Goal: Task Accomplishment & Management: Manage account settings

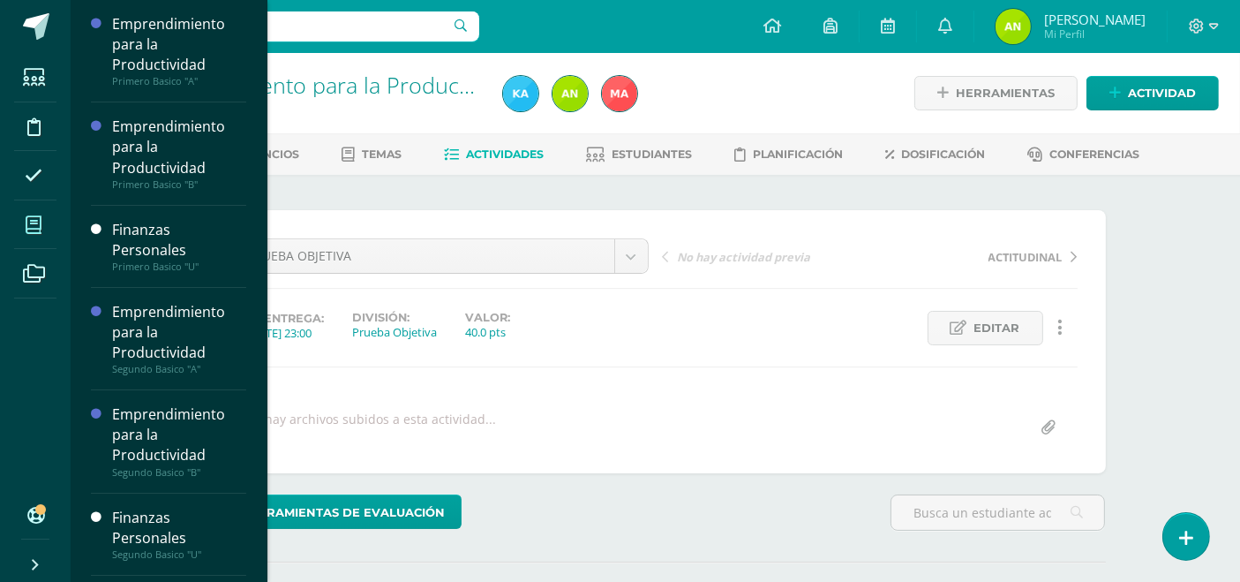
click at [35, 221] on icon at bounding box center [34, 225] width 16 height 18
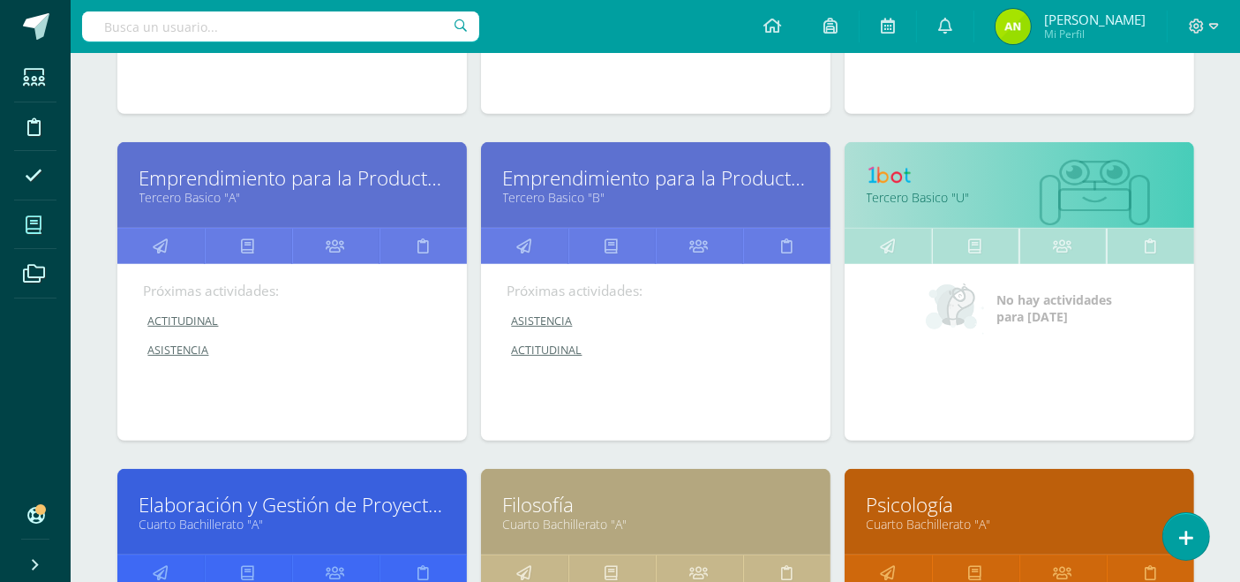
scroll to position [812, 0]
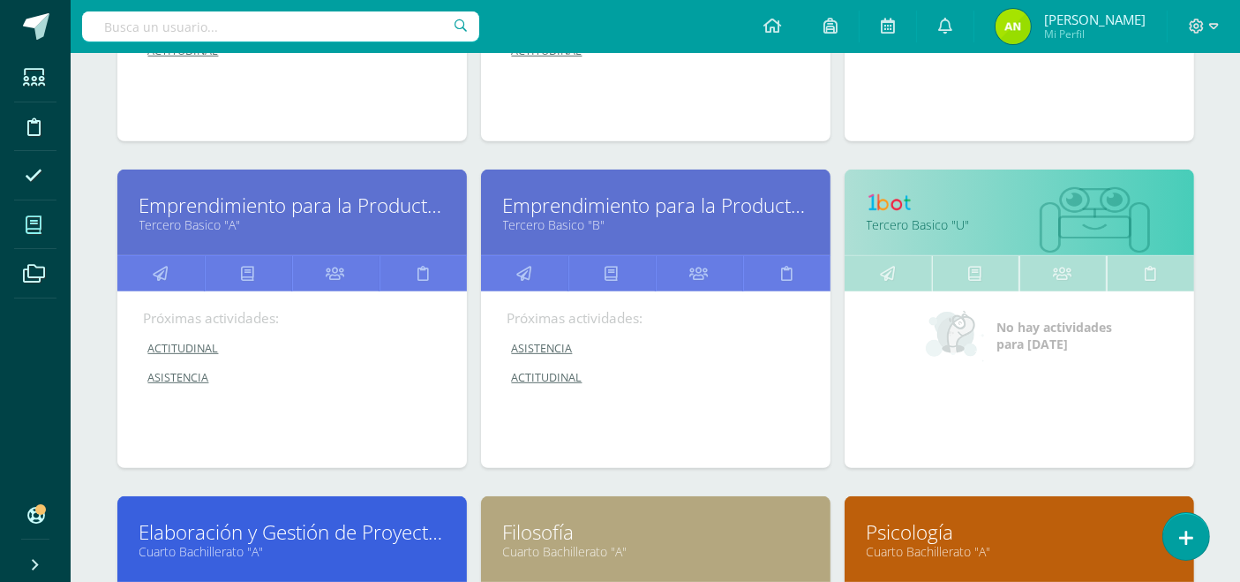
click at [546, 204] on link "Emprendimiento para la Productividad" at bounding box center [655, 204] width 305 height 27
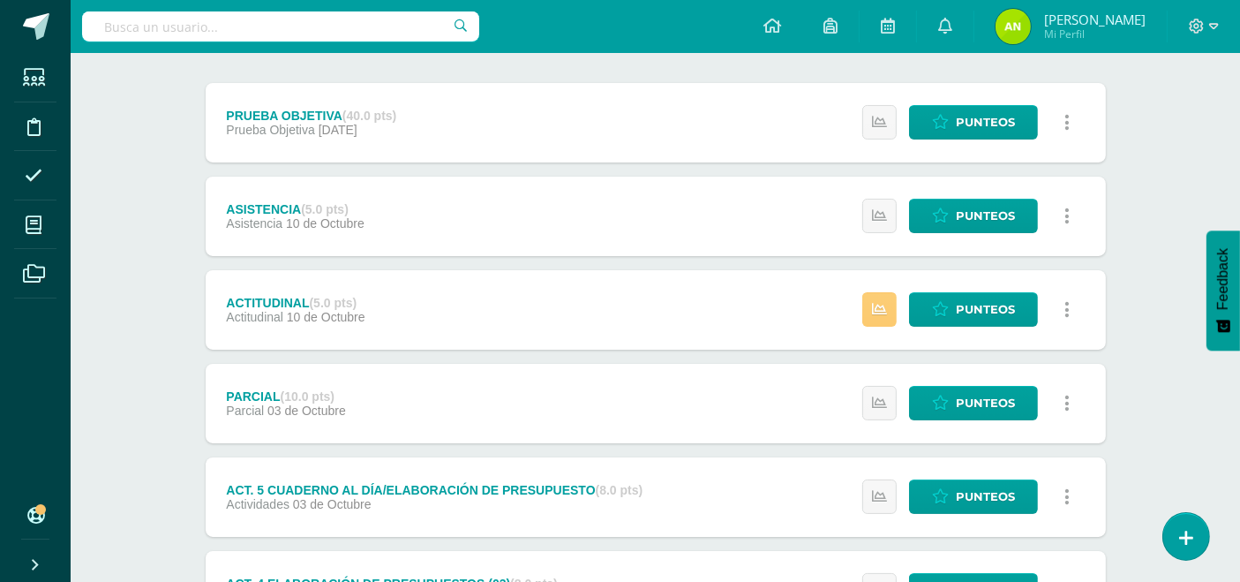
scroll to position [213, 0]
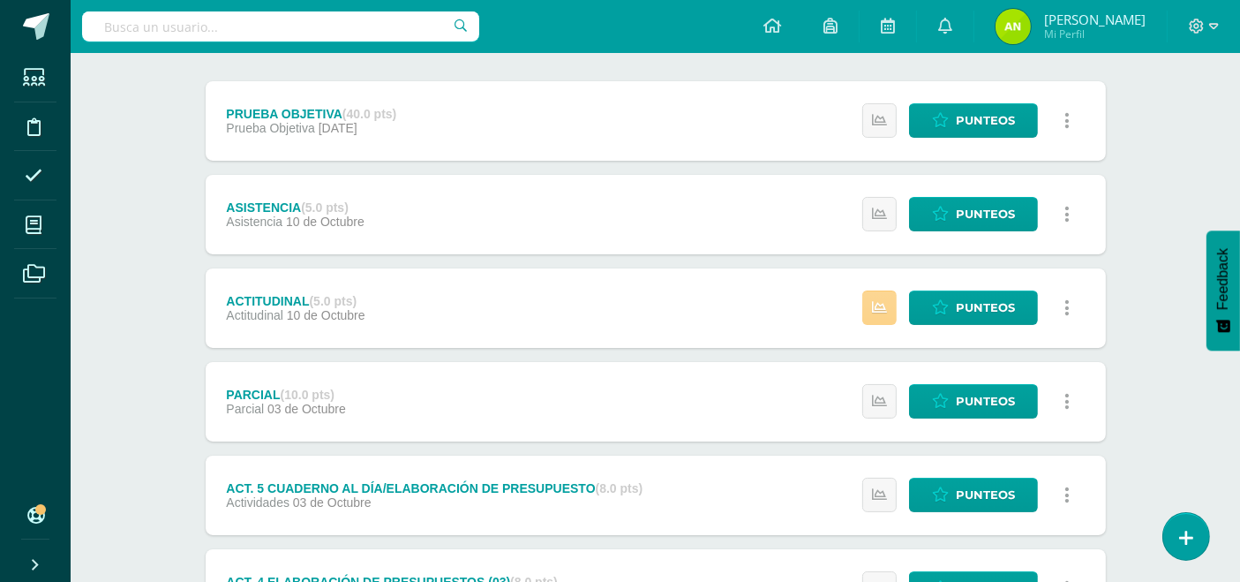
click at [878, 311] on icon at bounding box center [879, 307] width 15 height 15
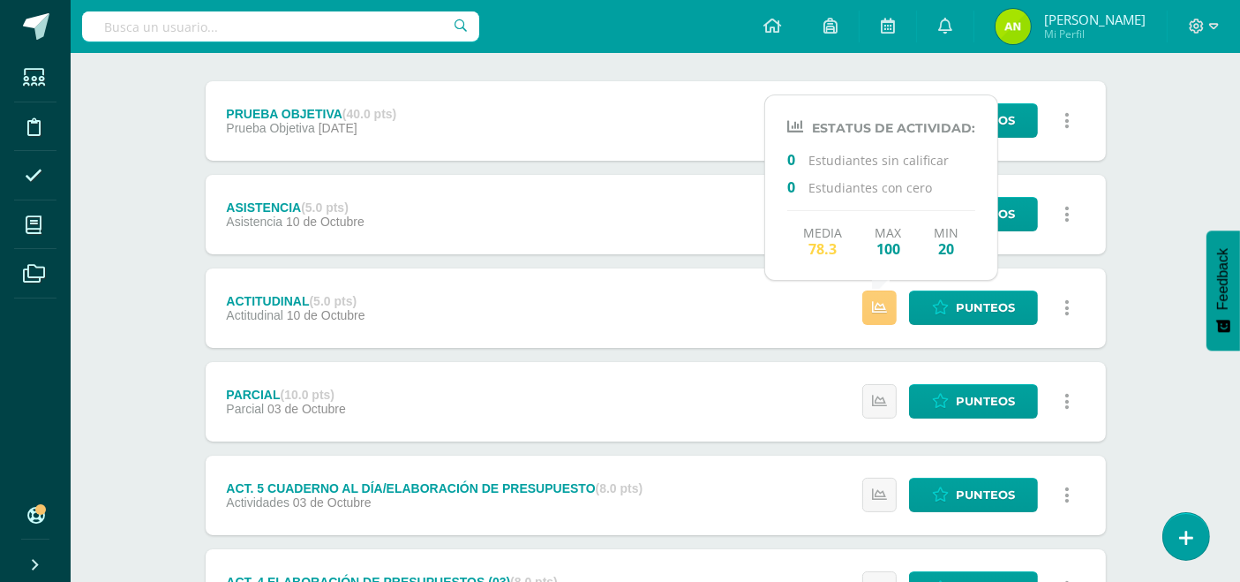
click at [1070, 305] on link at bounding box center [1067, 307] width 34 height 34
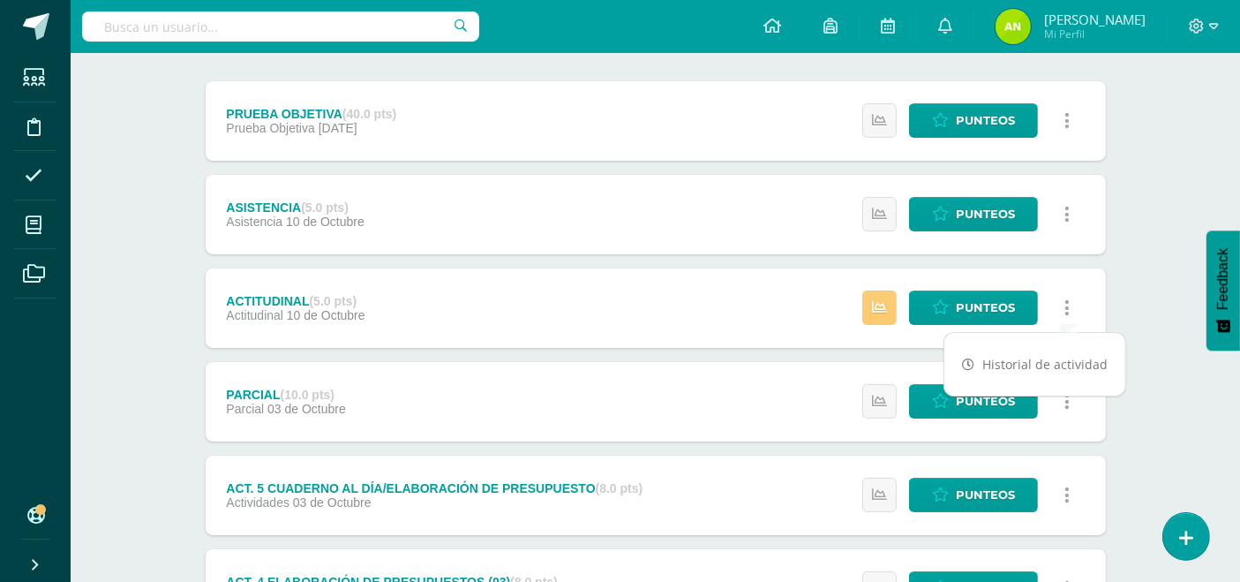
click at [1066, 309] on icon at bounding box center [1066, 307] width 5 height 19
click at [693, 316] on div "ACTITUDINAL (5.0 pts) Actitudinal 10 de Octubre Punteos Historial de actividad" at bounding box center [656, 307] width 900 height 79
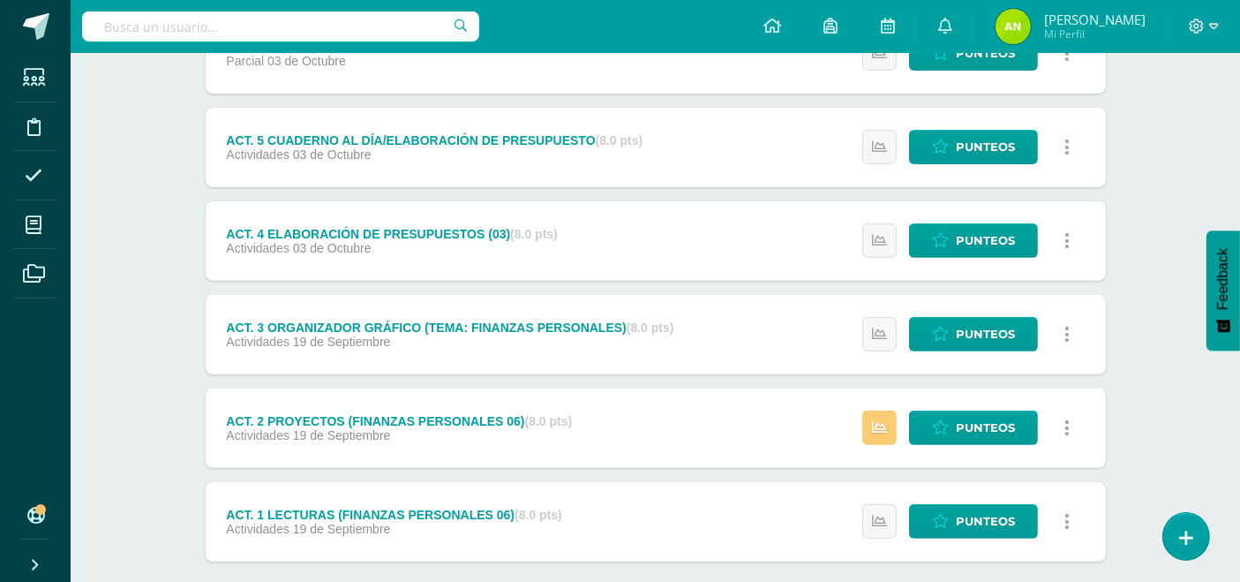
scroll to position [683, 0]
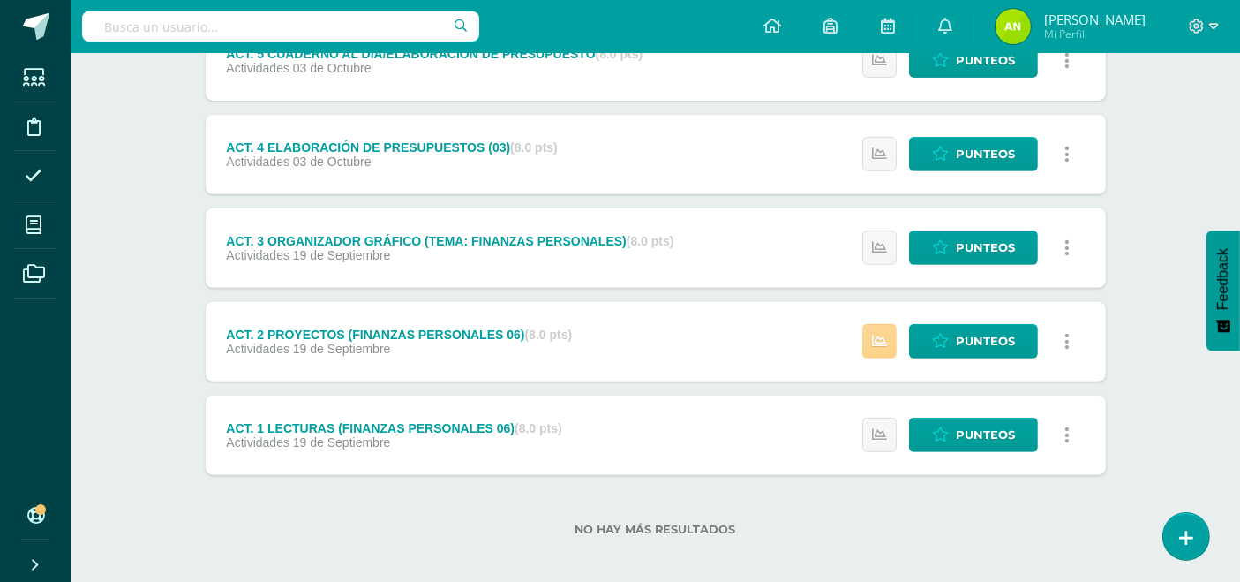
click at [887, 341] on icon at bounding box center [879, 341] width 15 height 15
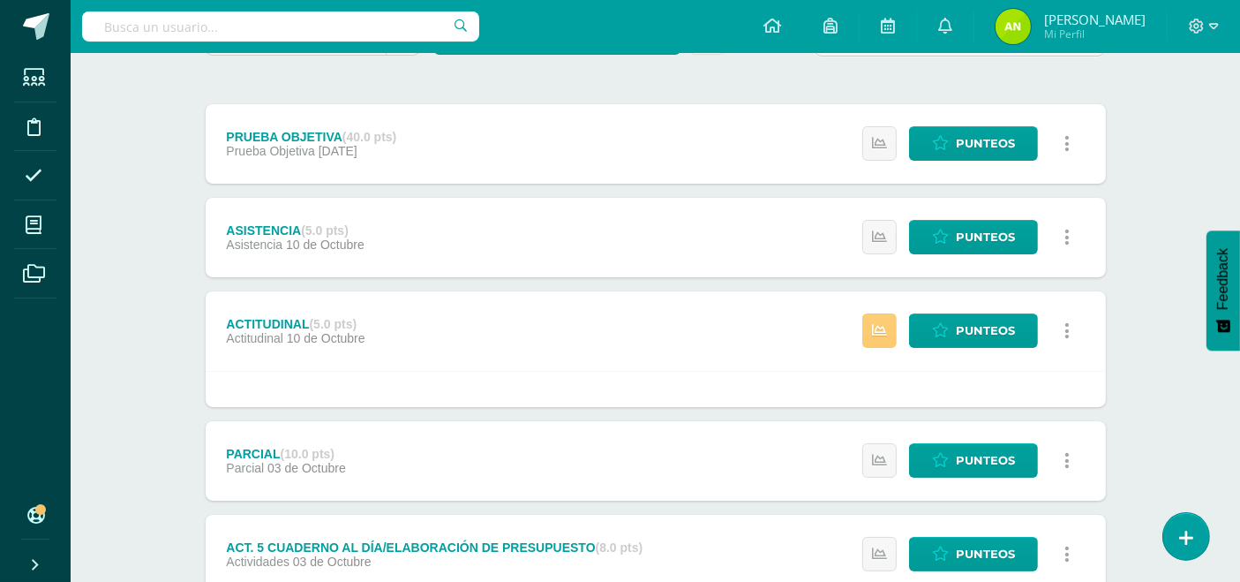
scroll to position [36, 0]
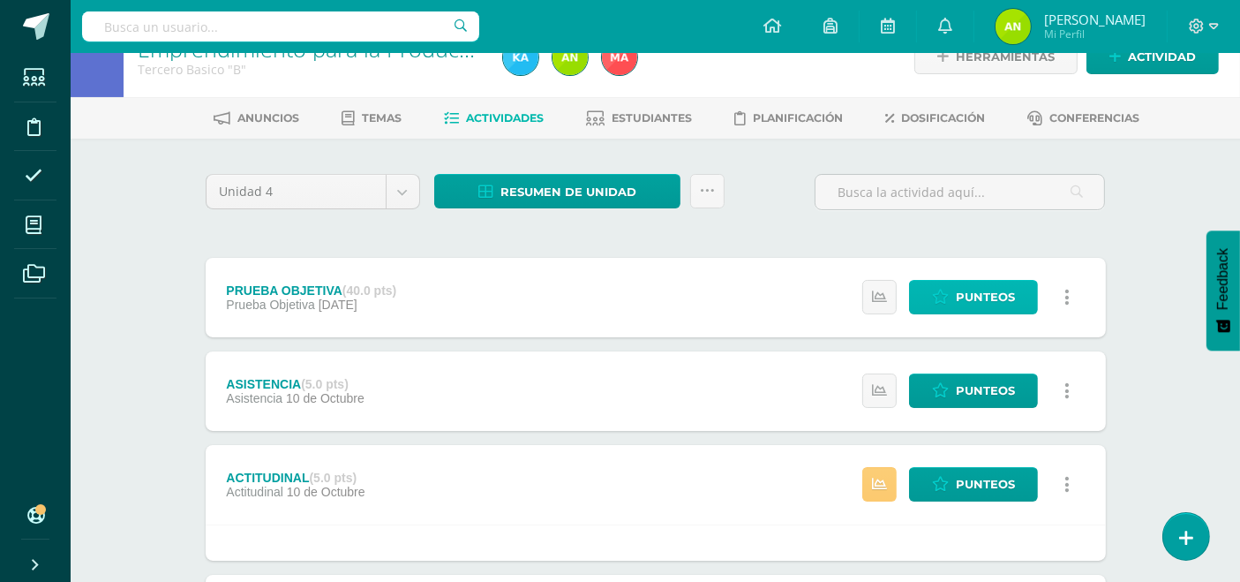
click at [975, 301] on span "Punteos" at bounding box center [985, 297] width 59 height 33
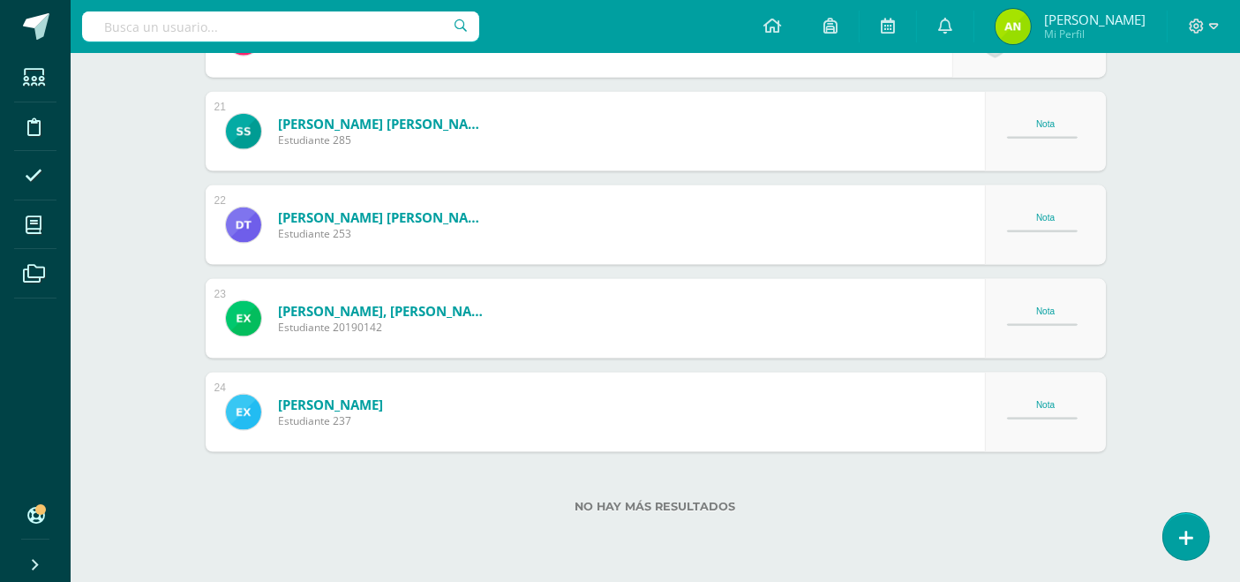
scroll to position [2445, 0]
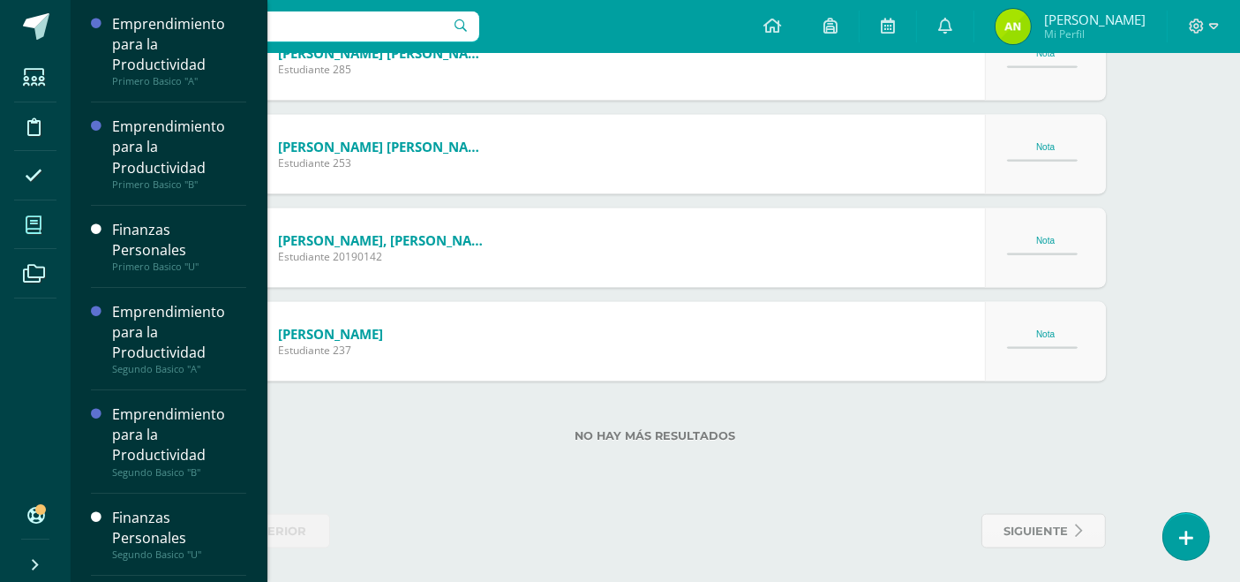
click at [36, 221] on icon at bounding box center [34, 225] width 16 height 18
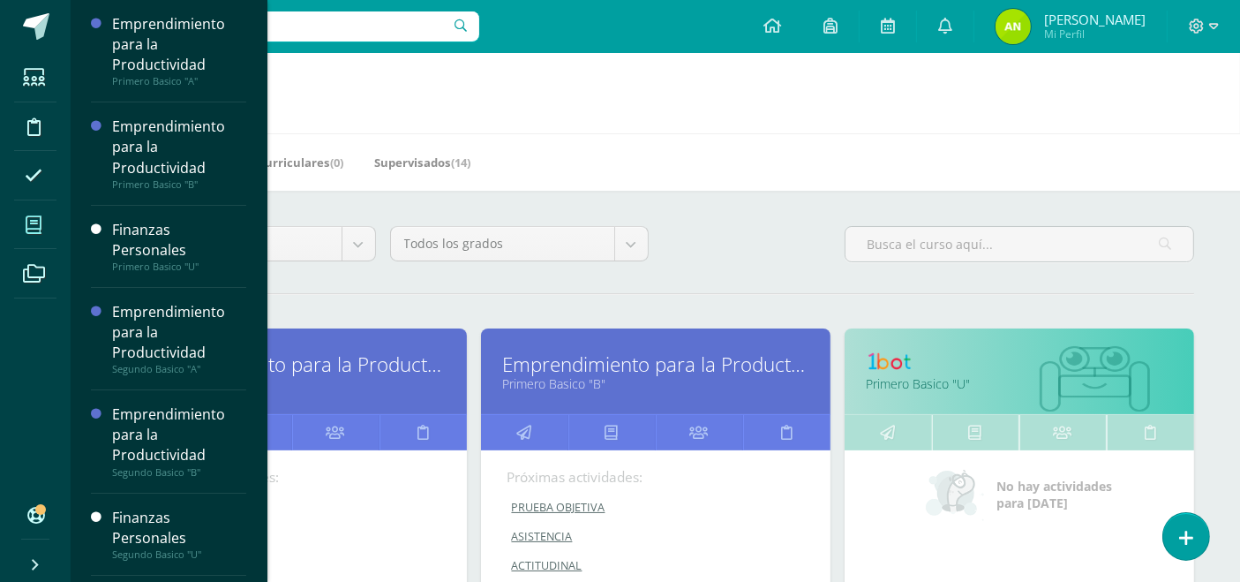
click at [330, 366] on link "Emprendimiento para la Productividad" at bounding box center [291, 363] width 305 height 27
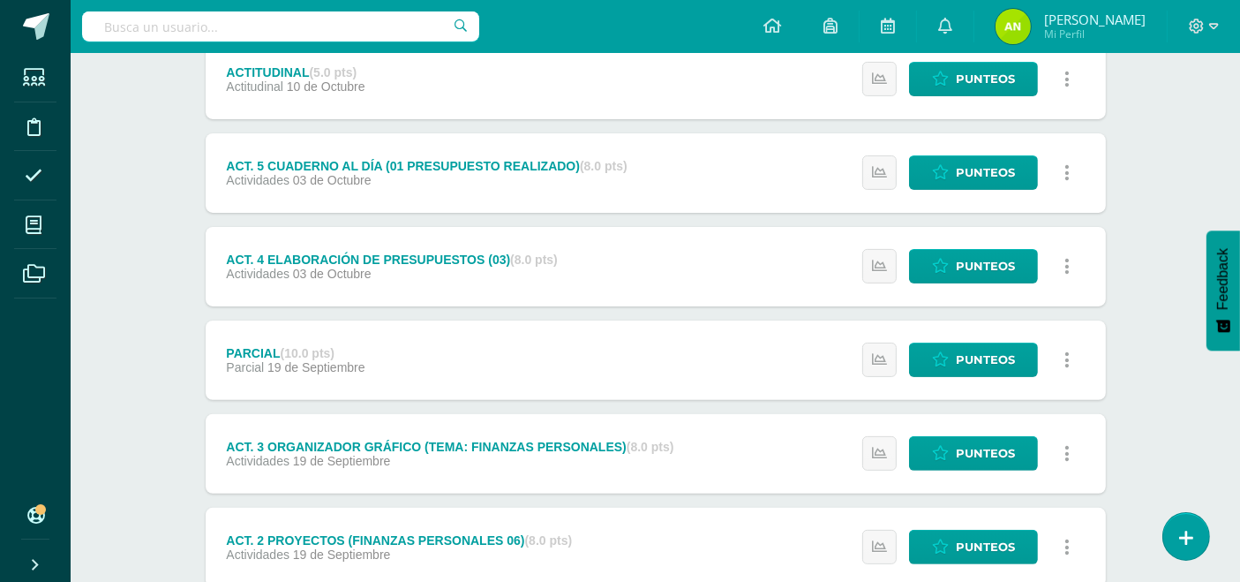
scroll to position [565, 0]
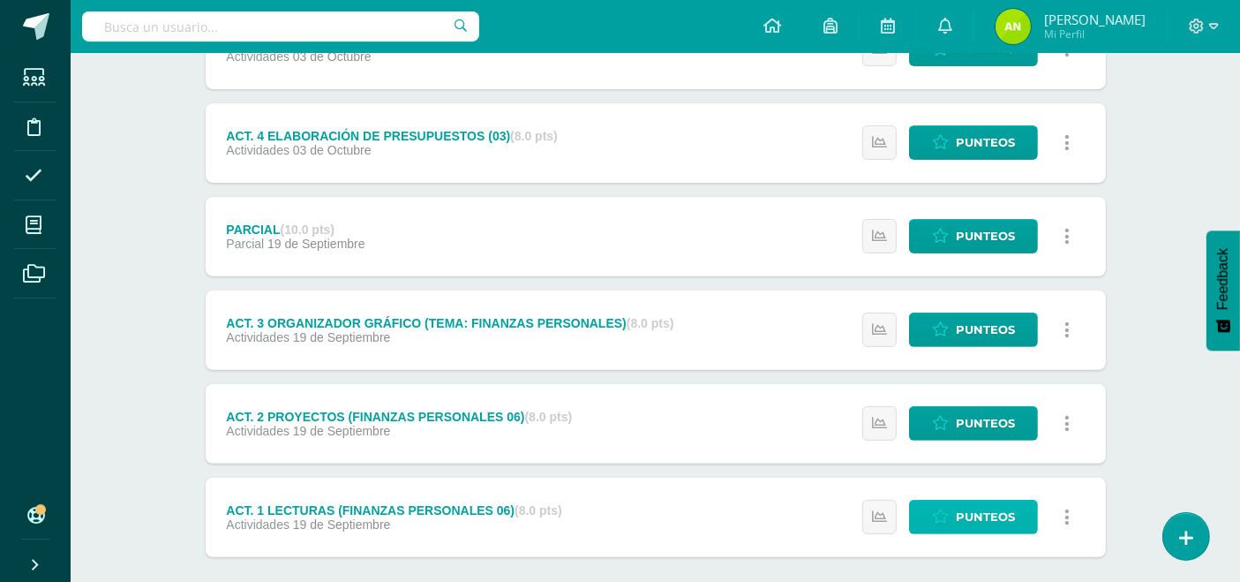
click at [956, 505] on span "Punteos" at bounding box center [985, 516] width 59 height 33
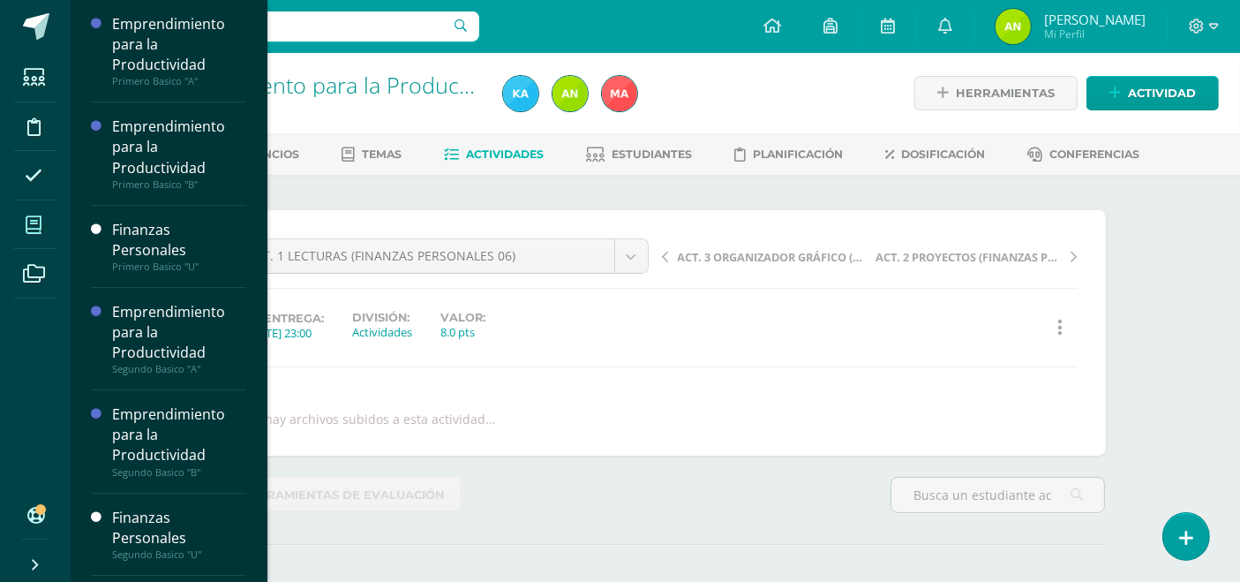
scroll to position [1, 0]
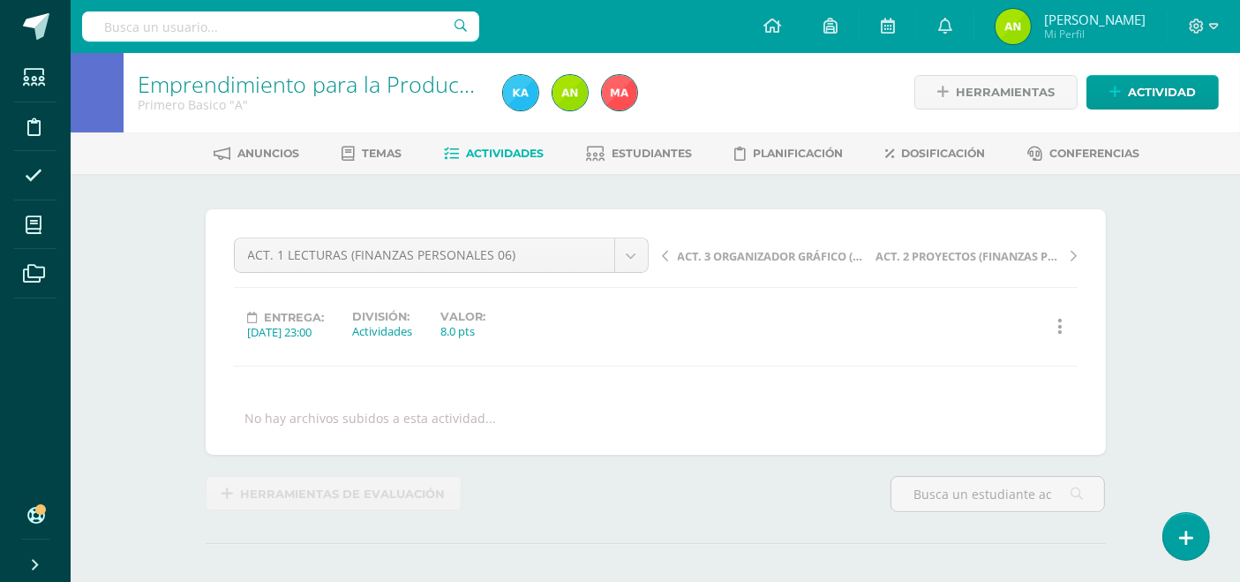
click at [496, 154] on span "Actividades" at bounding box center [505, 152] width 78 height 13
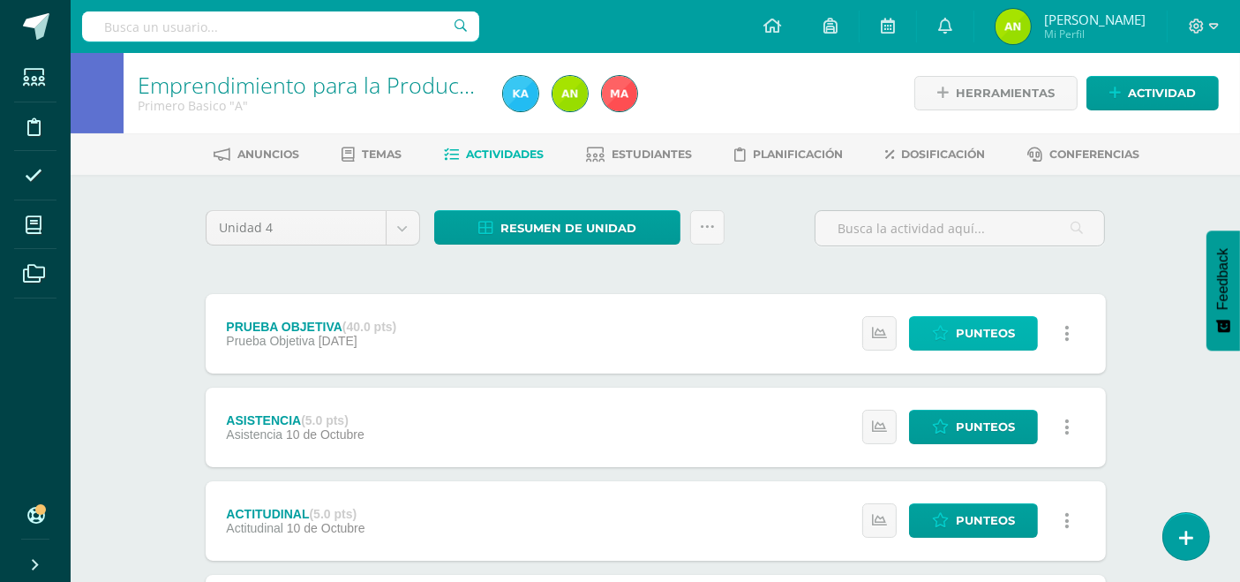
click at [985, 335] on span "Punteos" at bounding box center [985, 333] width 59 height 33
